Goal: Information Seeking & Learning: Learn about a topic

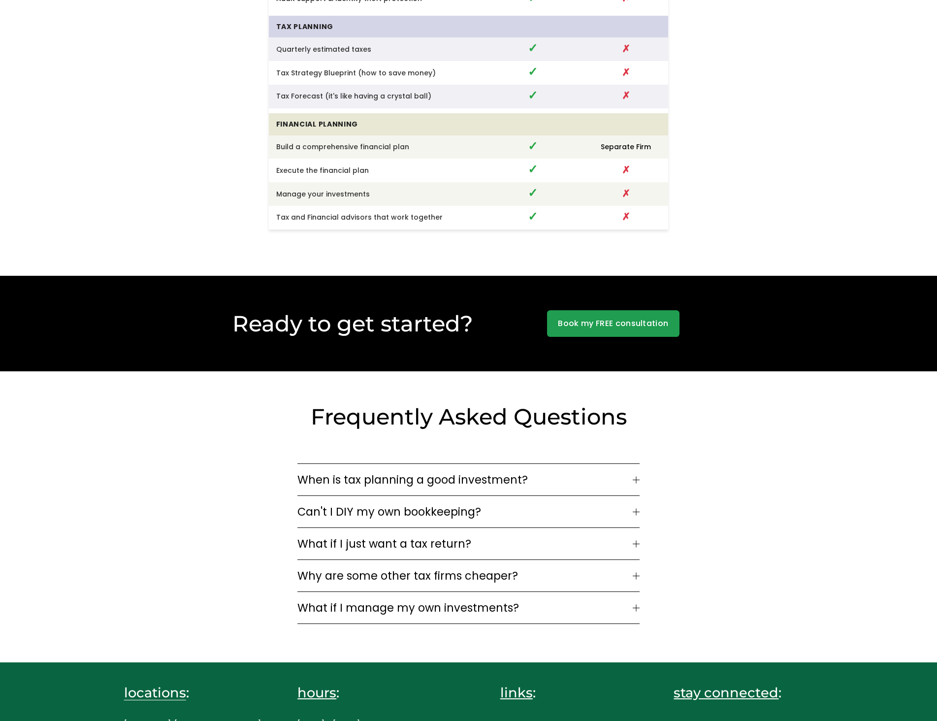
scroll to position [2409, 0]
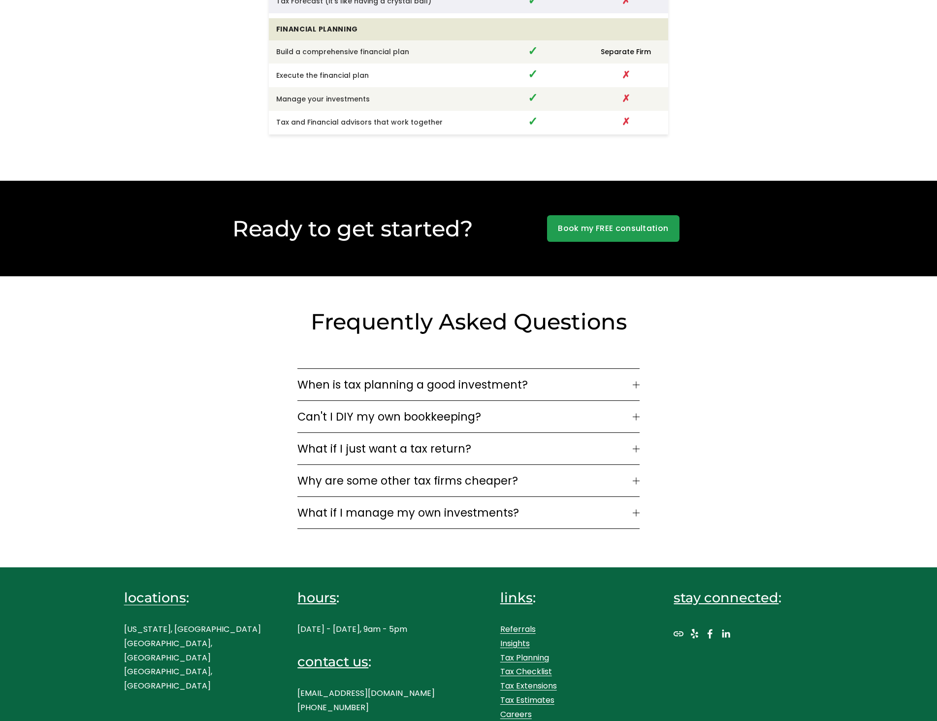
click at [431, 377] on span "When is tax planning a good investment?" at bounding box center [464, 384] width 335 height 17
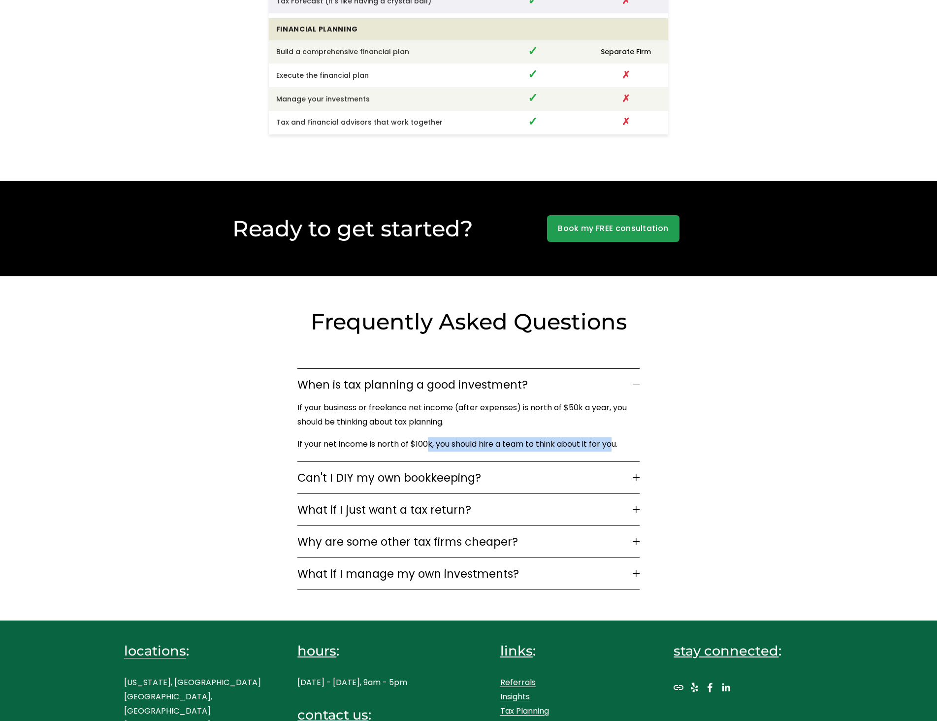
drag, startPoint x: 428, startPoint y: 438, endPoint x: 613, endPoint y: 437, distance: 185.1
click at [613, 437] on p "If your net income is north of $100k, you should hire a team to think about it …" at bounding box center [465, 444] width 337 height 14
click at [417, 469] on span "Can't I DIY my own bookkeeping?" at bounding box center [464, 477] width 335 height 17
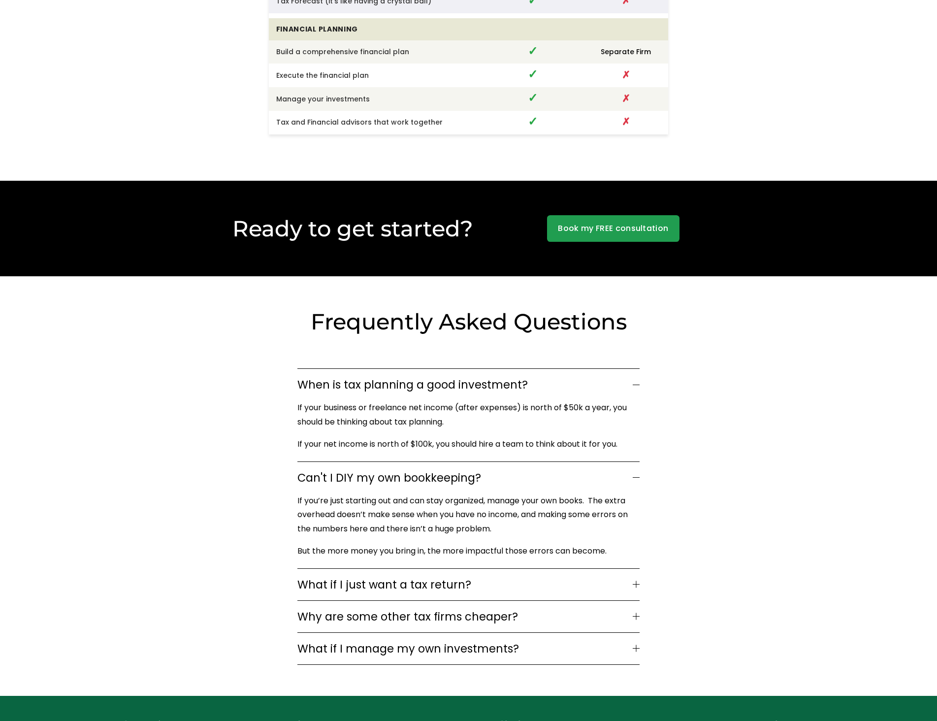
click at [419, 582] on span "What if I just want a tax return?" at bounding box center [464, 584] width 335 height 17
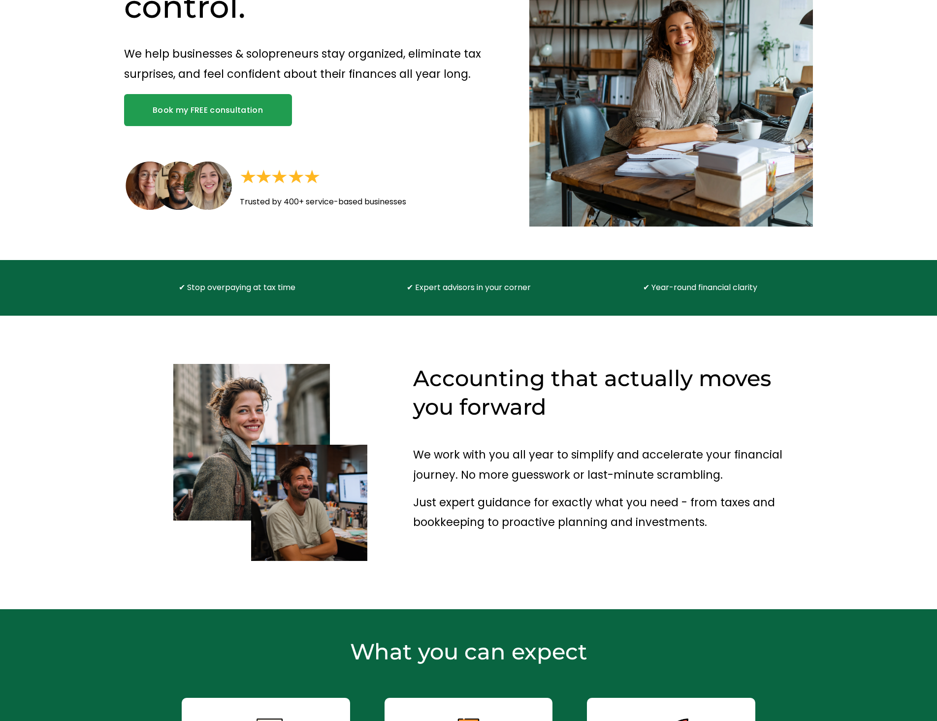
scroll to position [0, 0]
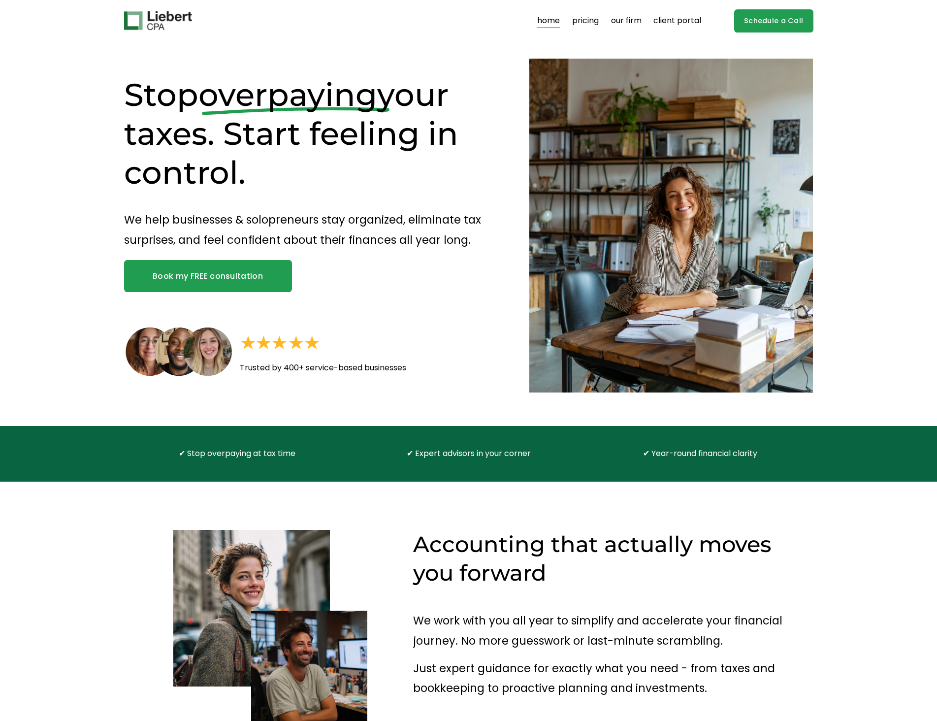
click at [594, 24] on link "pricing" at bounding box center [585, 21] width 27 height 16
